Goal: Navigation & Orientation: Find specific page/section

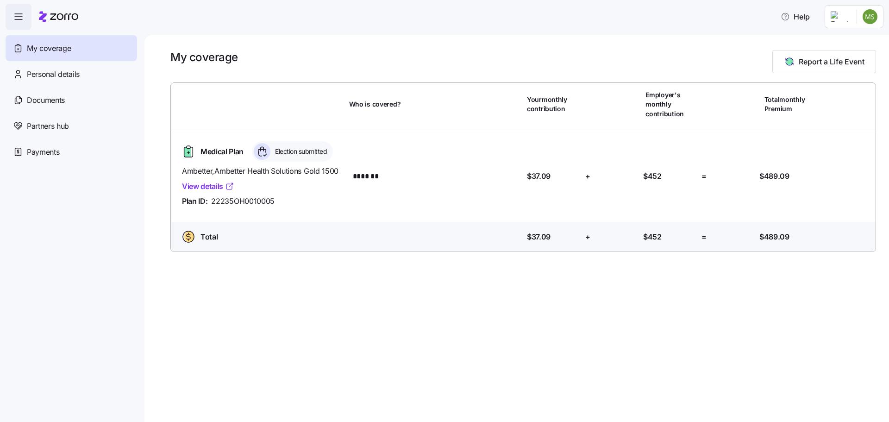
click at [215, 187] on link "View details" at bounding box center [208, 187] width 52 height 12
click at [56, 127] on span "Partners hub" at bounding box center [48, 126] width 42 height 12
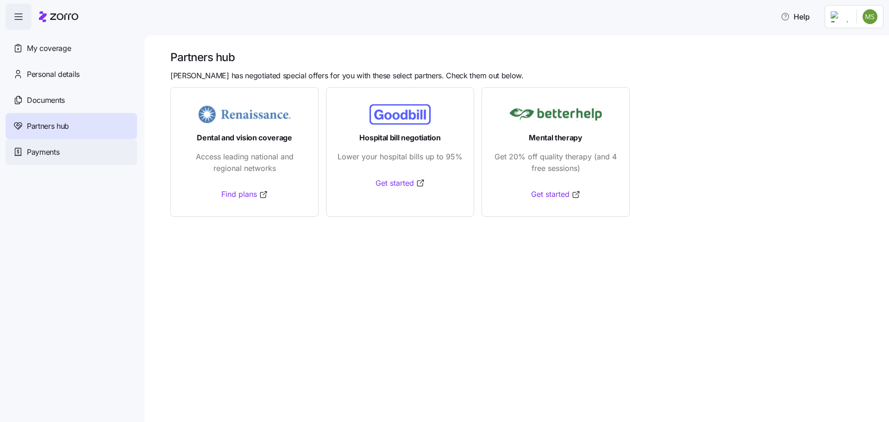
click at [44, 155] on span "Payments" at bounding box center [43, 152] width 32 height 12
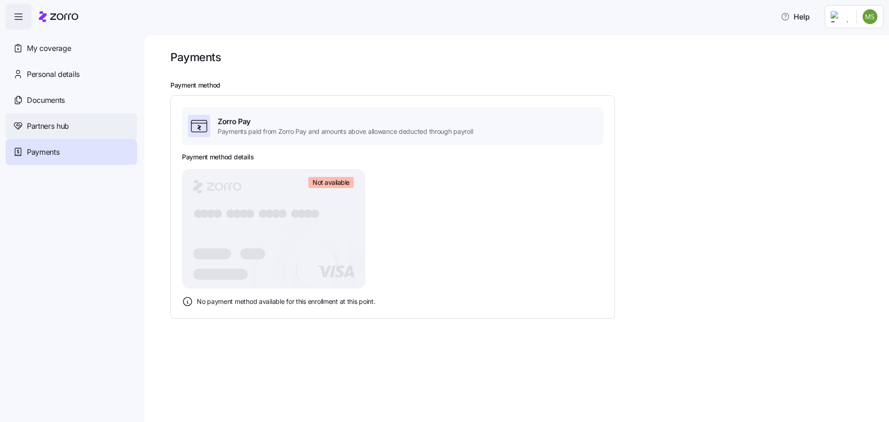
click at [73, 128] on div "Partners hub" at bounding box center [71, 126] width 131 height 26
